Goal: Task Accomplishment & Management: Manage account settings

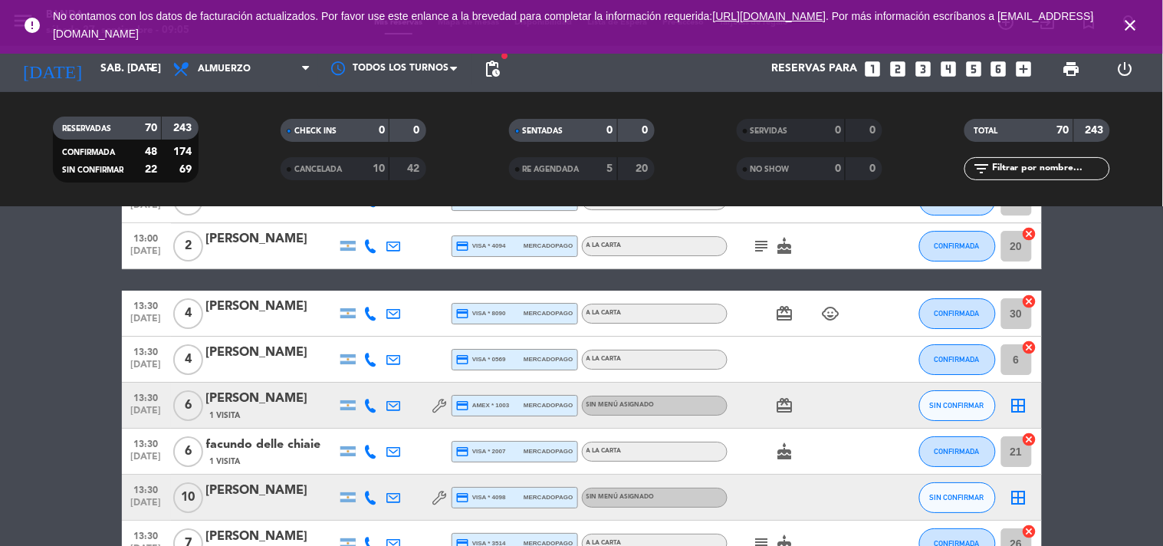
scroll to position [1365, 0]
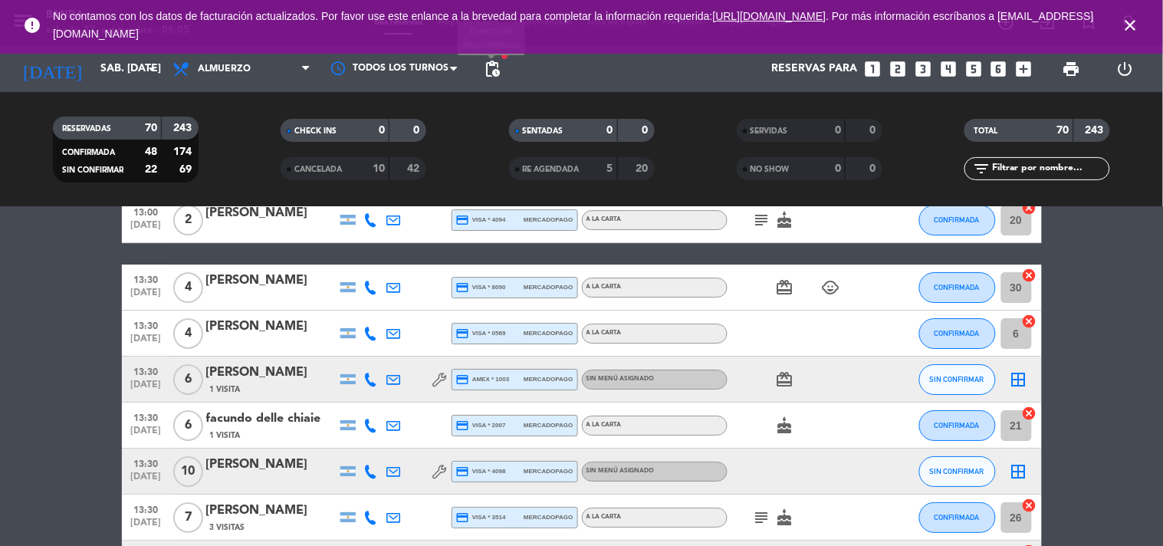
click at [499, 67] on span "pending_actions" at bounding box center [492, 69] width 18 height 18
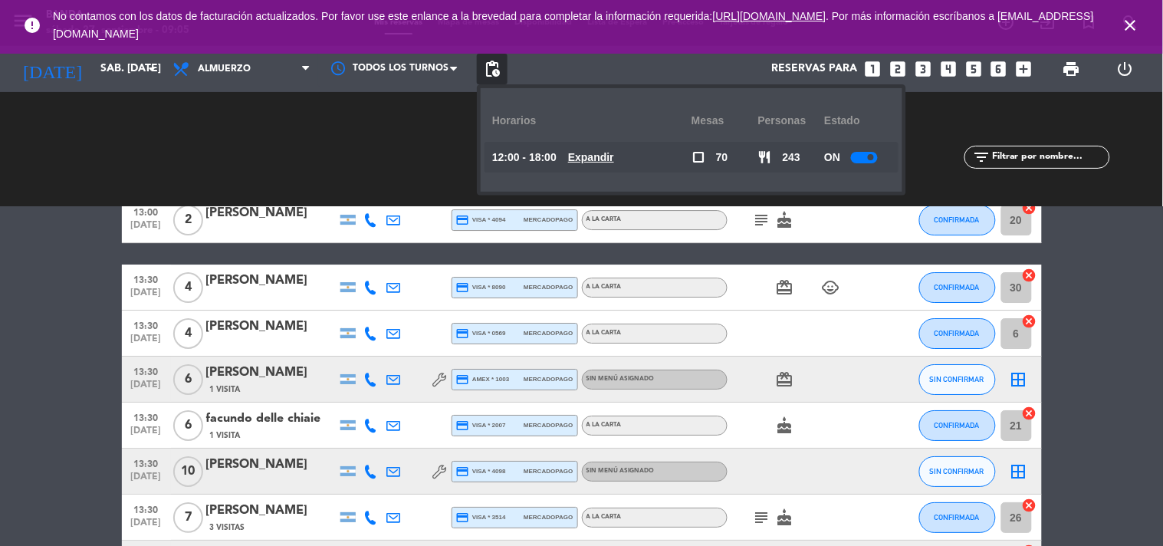
click at [610, 157] on u "Expandir" at bounding box center [591, 157] width 46 height 12
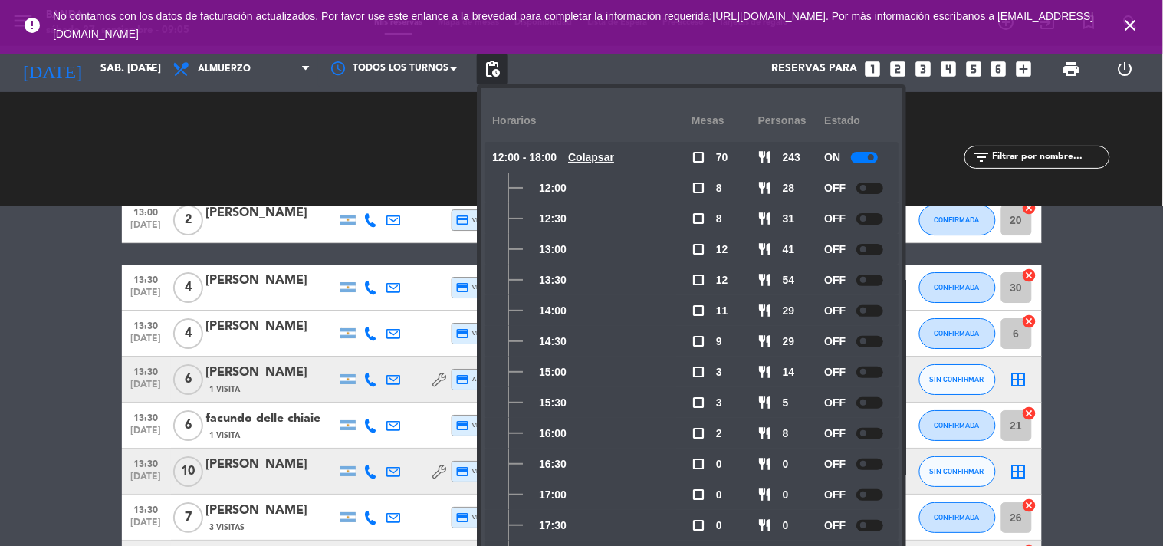
scroll to position [41, 0]
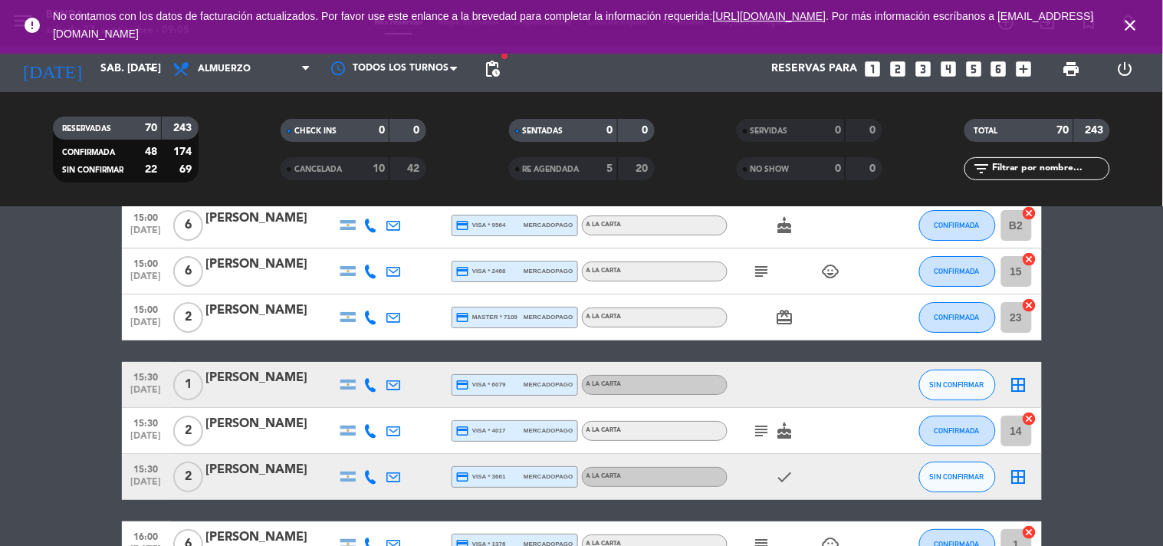
scroll to position [3220, 0]
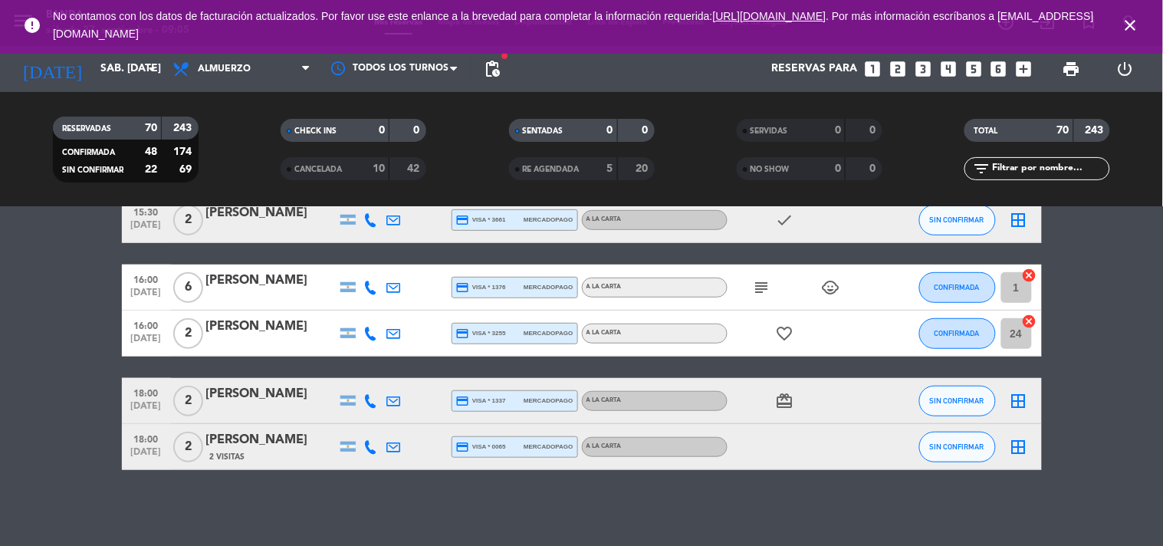
click at [369, 396] on icon at bounding box center [371, 401] width 14 height 14
click at [378, 371] on span "content_paste" at bounding box center [383, 374] width 11 height 11
click at [271, 410] on div at bounding box center [271, 411] width 130 height 12
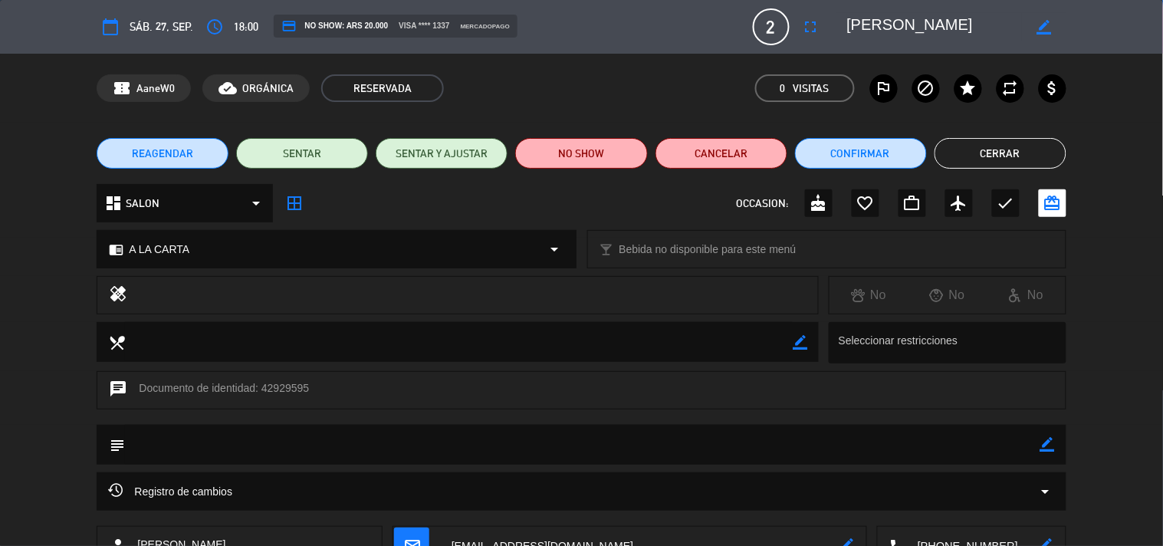
scroll to position [111, 0]
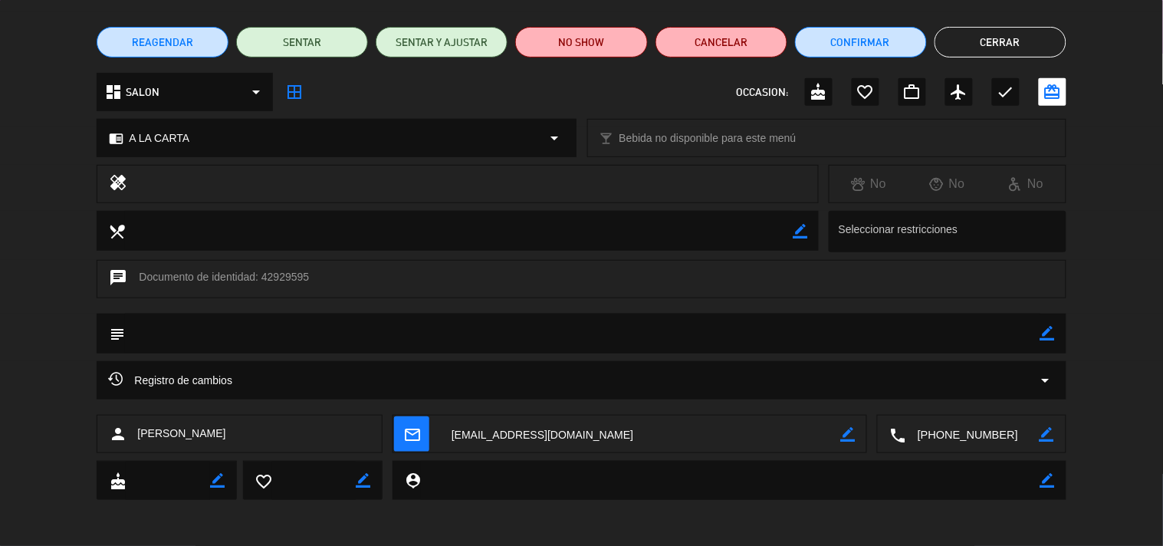
click at [184, 373] on span "Registro de cambios" at bounding box center [170, 380] width 124 height 18
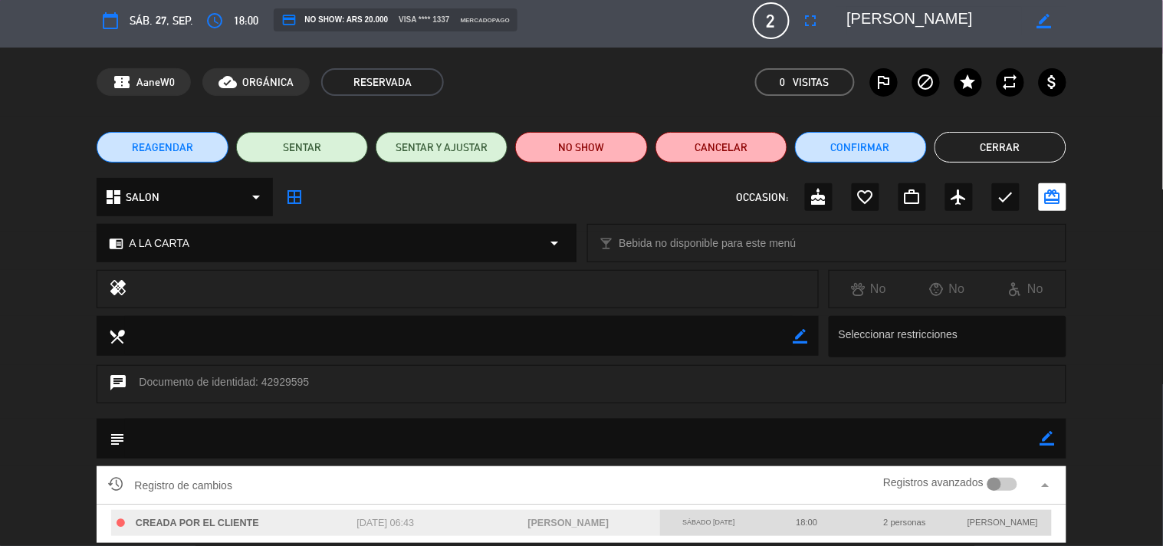
scroll to position [0, 0]
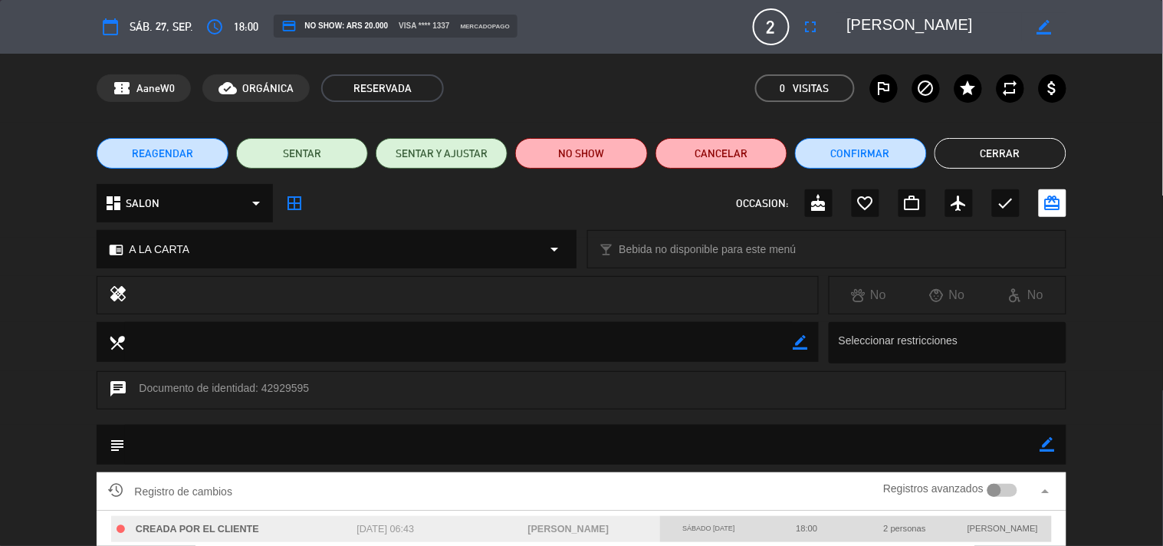
click at [997, 142] on button "Cerrar" at bounding box center [1000, 153] width 132 height 31
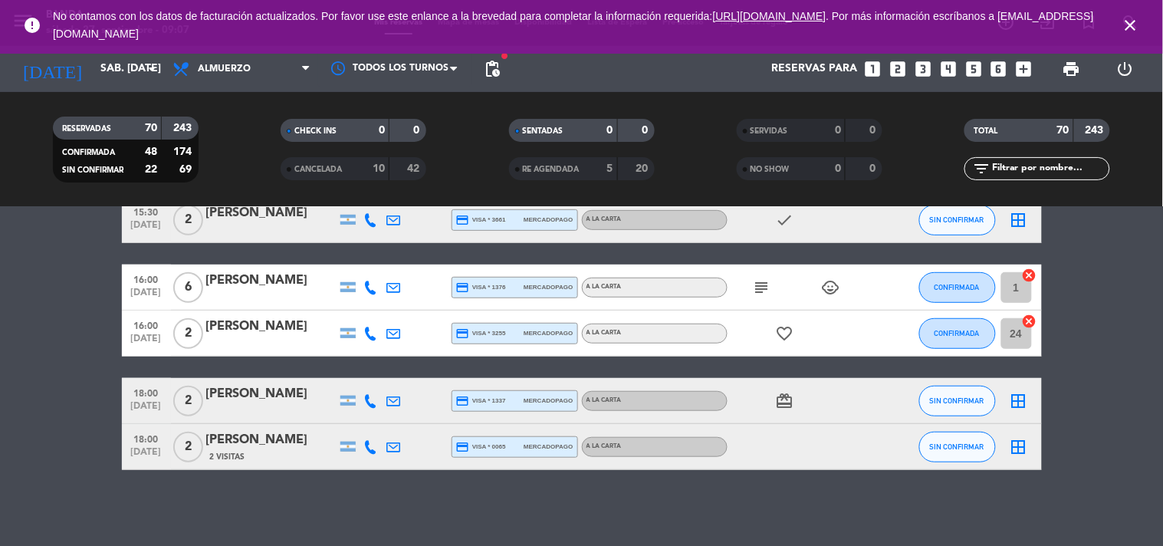
click at [231, 454] on span "2 Visitas" at bounding box center [227, 457] width 35 height 12
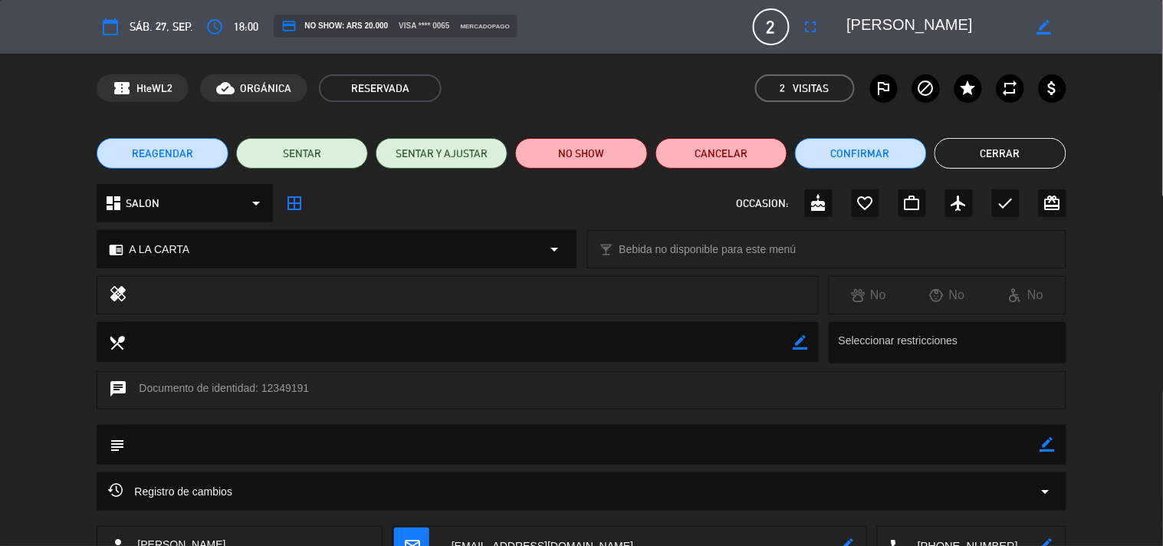
click at [119, 490] on div "Registro de cambios arrow_drop_down" at bounding box center [581, 491] width 969 height 38
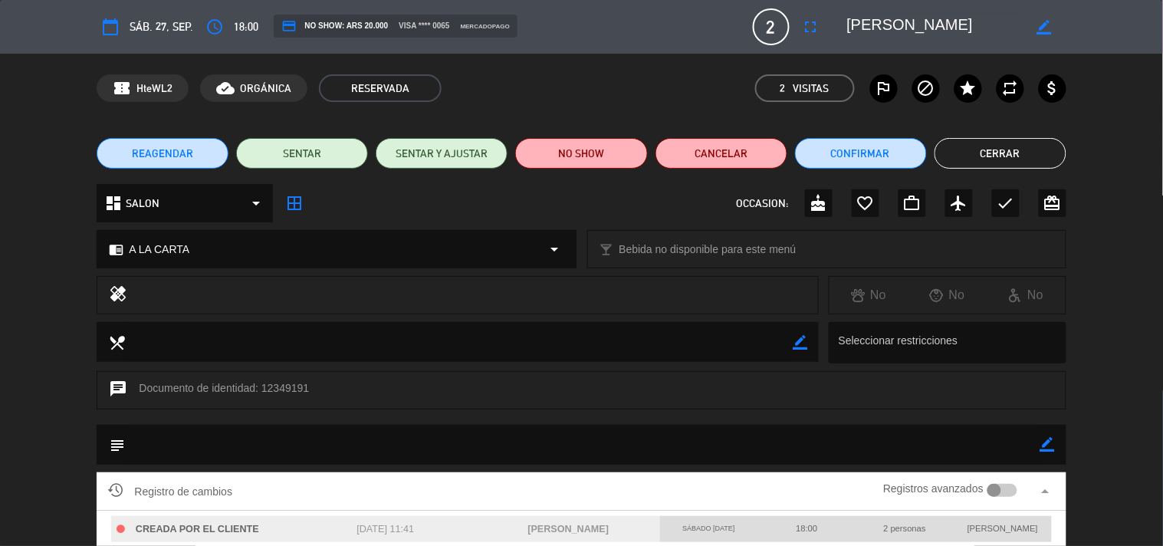
scroll to position [226, 0]
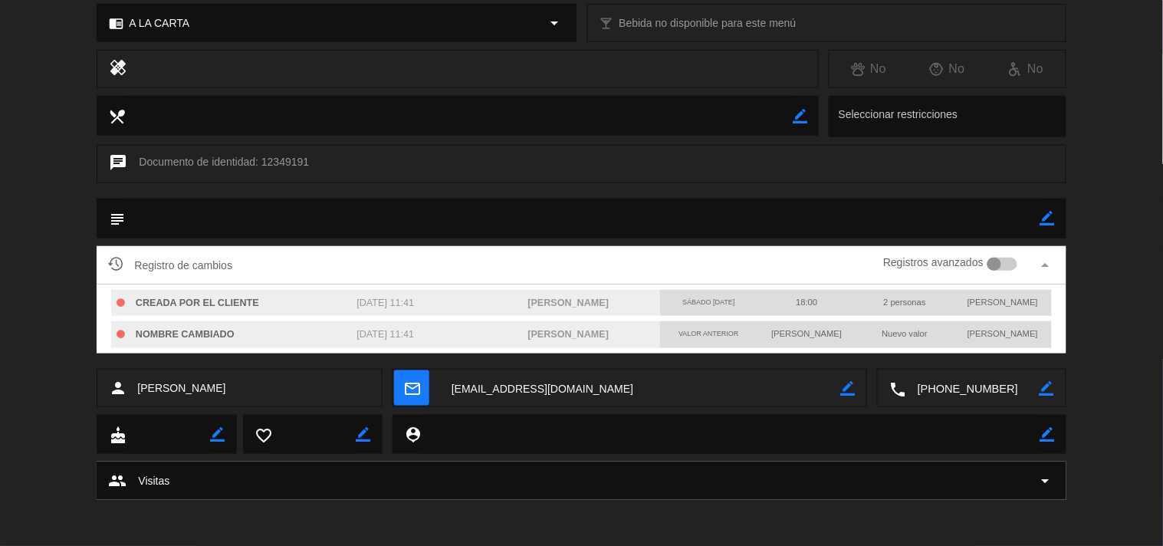
click at [954, 385] on textarea at bounding box center [972, 388] width 133 height 38
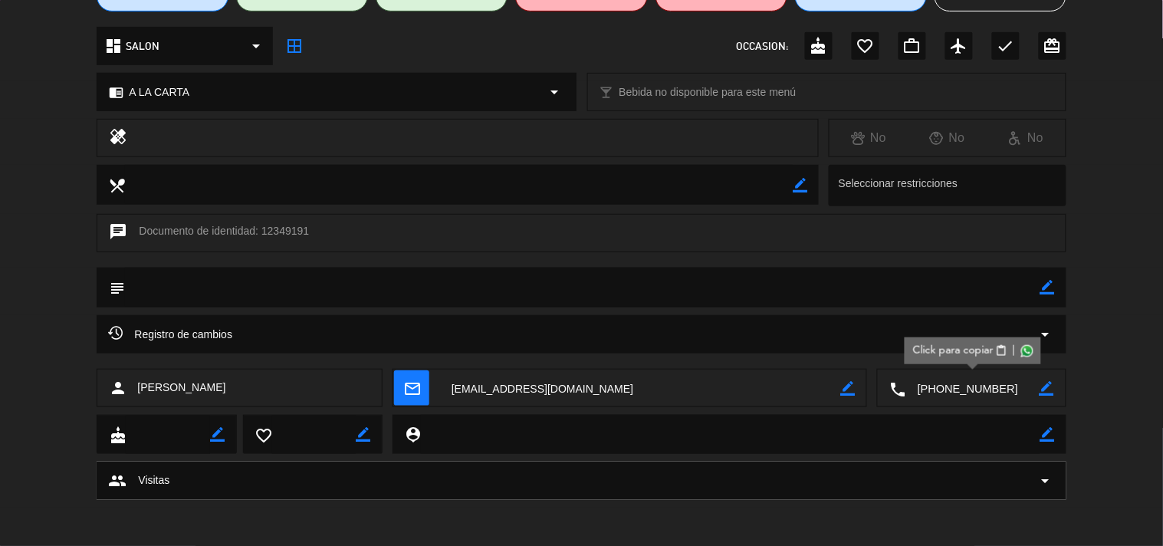
scroll to position [157, 0]
click at [1032, 349] on span at bounding box center [1027, 350] width 12 height 12
click at [992, 351] on span "Click para copiar" at bounding box center [953, 351] width 80 height 16
click at [1046, 291] on icon "border_color" at bounding box center [1047, 287] width 15 height 15
click at [993, 286] on textarea at bounding box center [582, 286] width 914 height 39
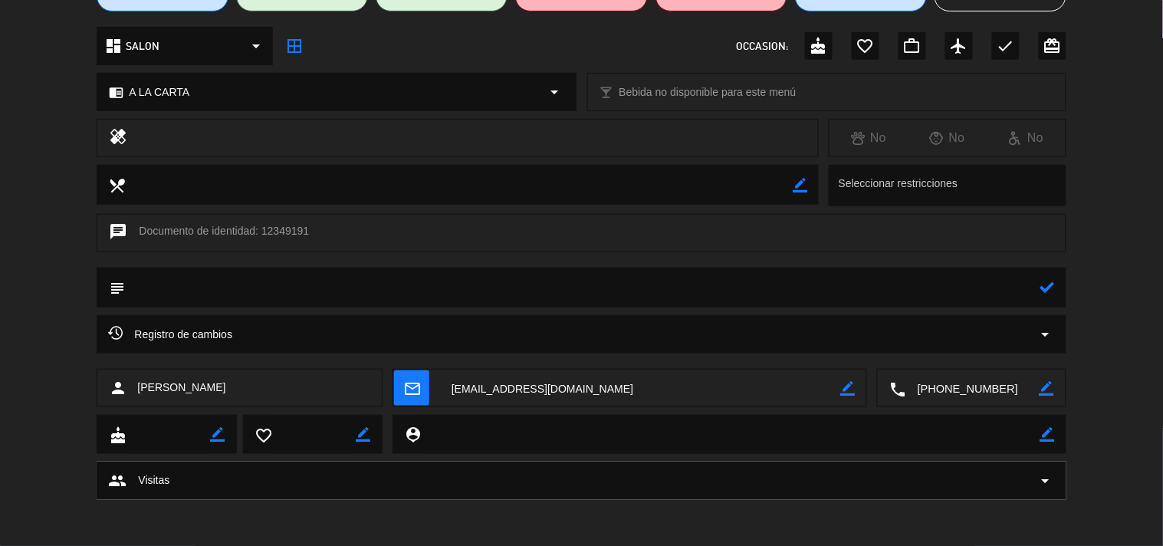
click at [1046, 286] on icon at bounding box center [1047, 287] width 15 height 15
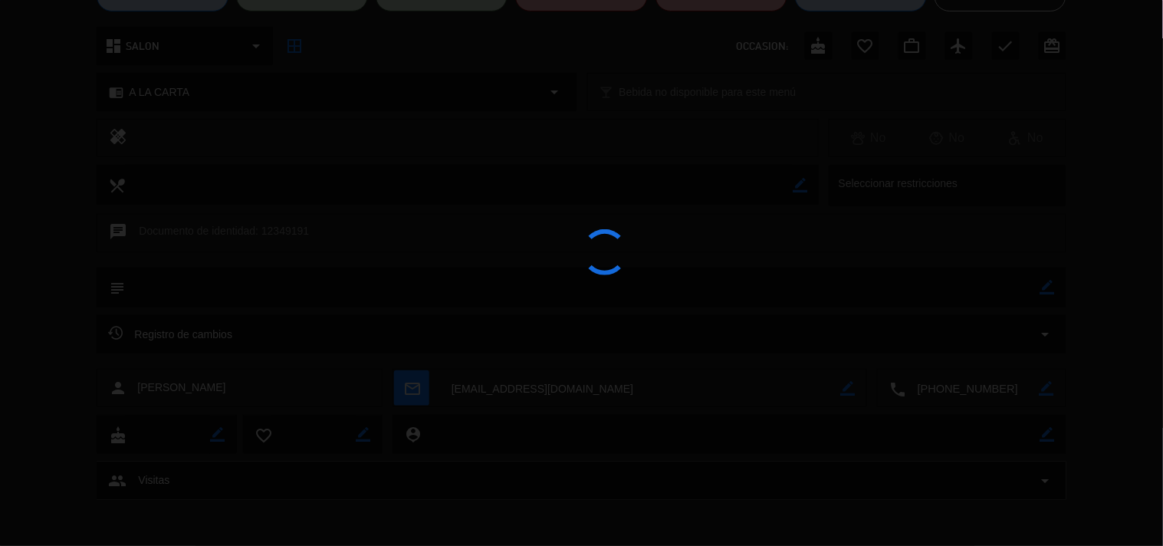
click at [1046, 345] on div at bounding box center [581, 273] width 1163 height 546
click at [998, 387] on div at bounding box center [581, 273] width 1163 height 546
